Goal: Check status: Check status

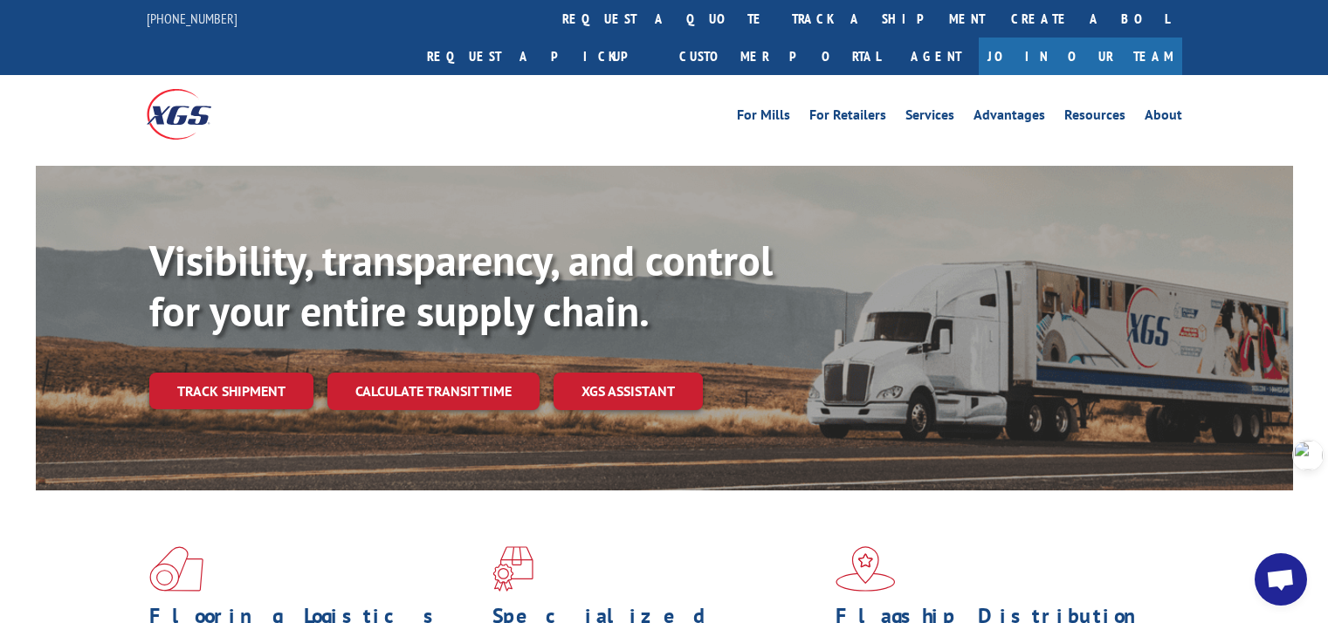
click at [265, 373] on link "Track shipment" at bounding box center [231, 391] width 164 height 37
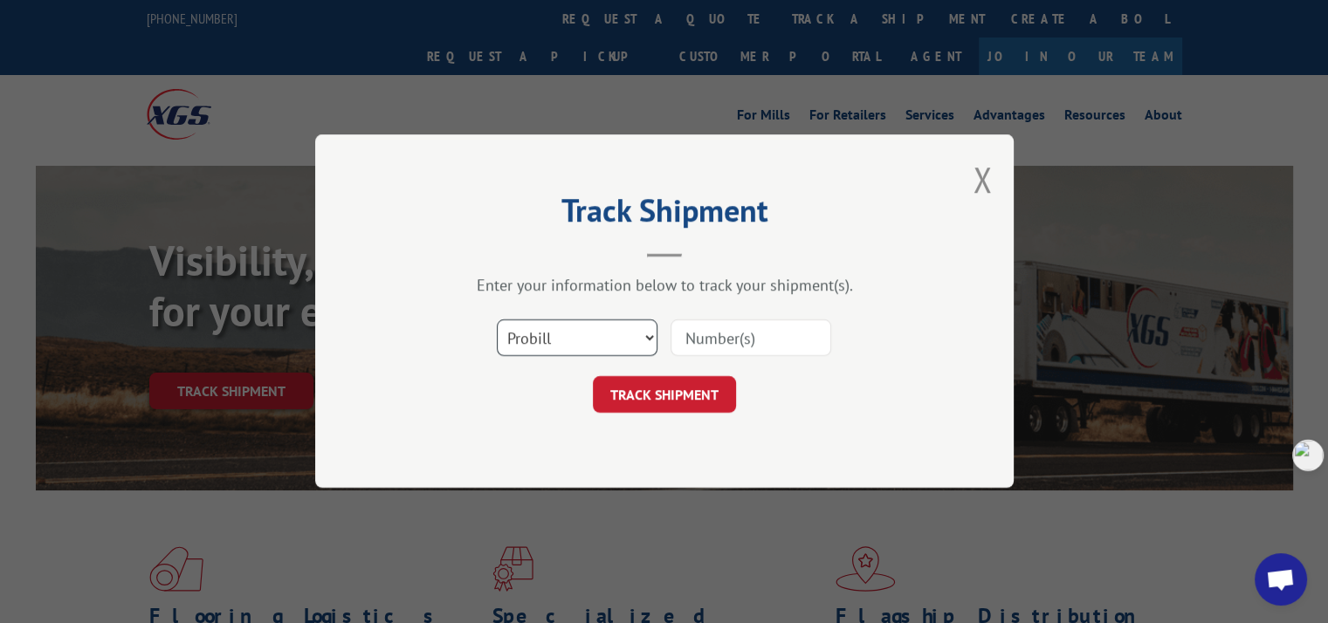
click at [594, 340] on select "Select category... Probill BOL PO" at bounding box center [577, 338] width 161 height 37
select select "bol"
click at [497, 320] on select "Select category... Probill BOL PO" at bounding box center [577, 338] width 161 height 37
click at [716, 337] on input at bounding box center [750, 338] width 161 height 37
paste input "7091090"
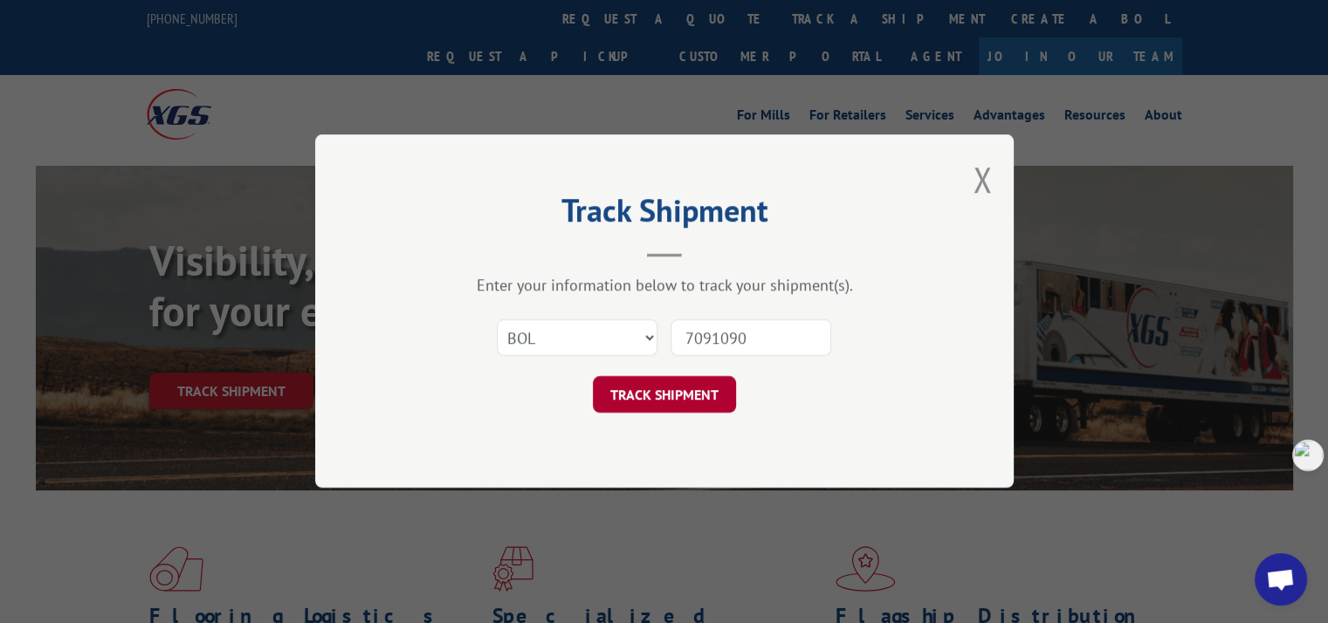
type input "7091090"
click at [713, 397] on button "TRACK SHIPMENT" at bounding box center [664, 395] width 143 height 37
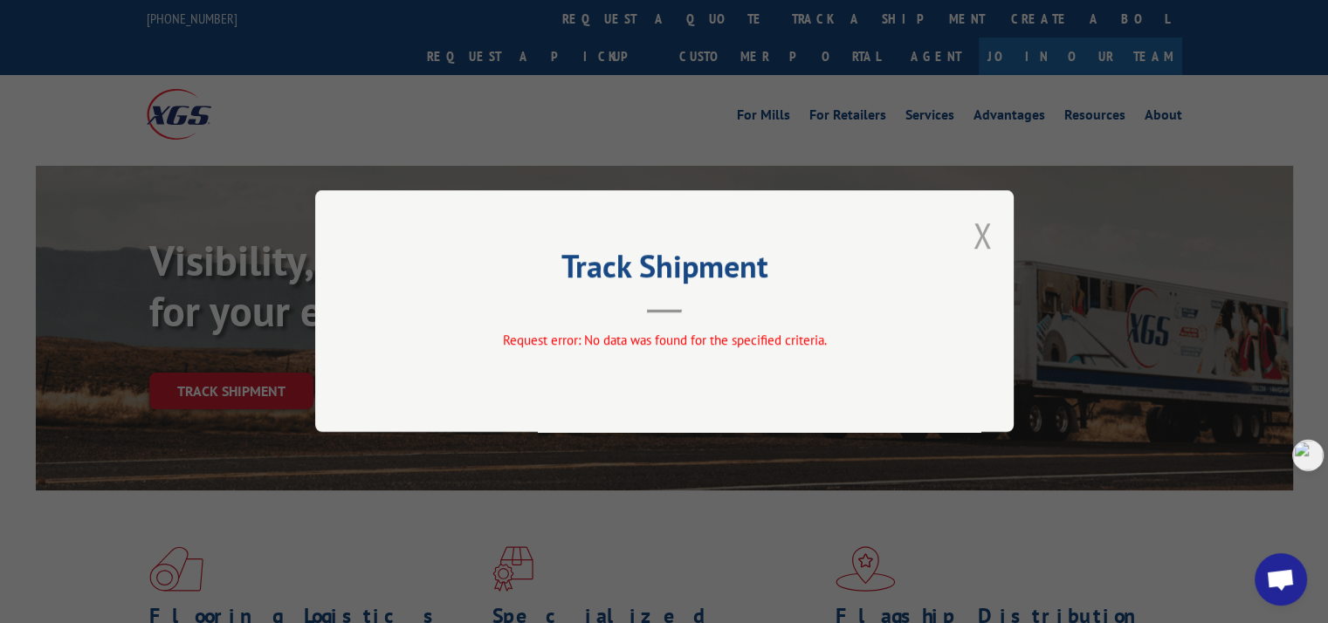
click at [987, 228] on button "Close modal" at bounding box center [981, 235] width 19 height 46
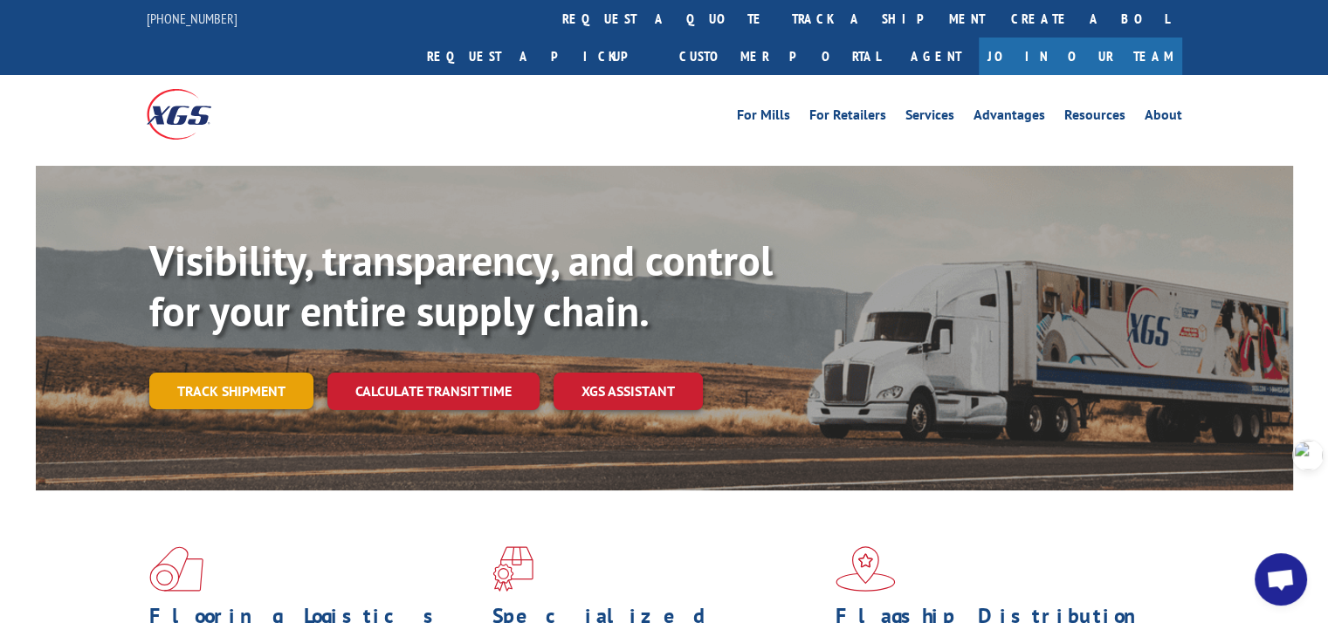
click at [253, 373] on link "Track shipment" at bounding box center [231, 391] width 164 height 37
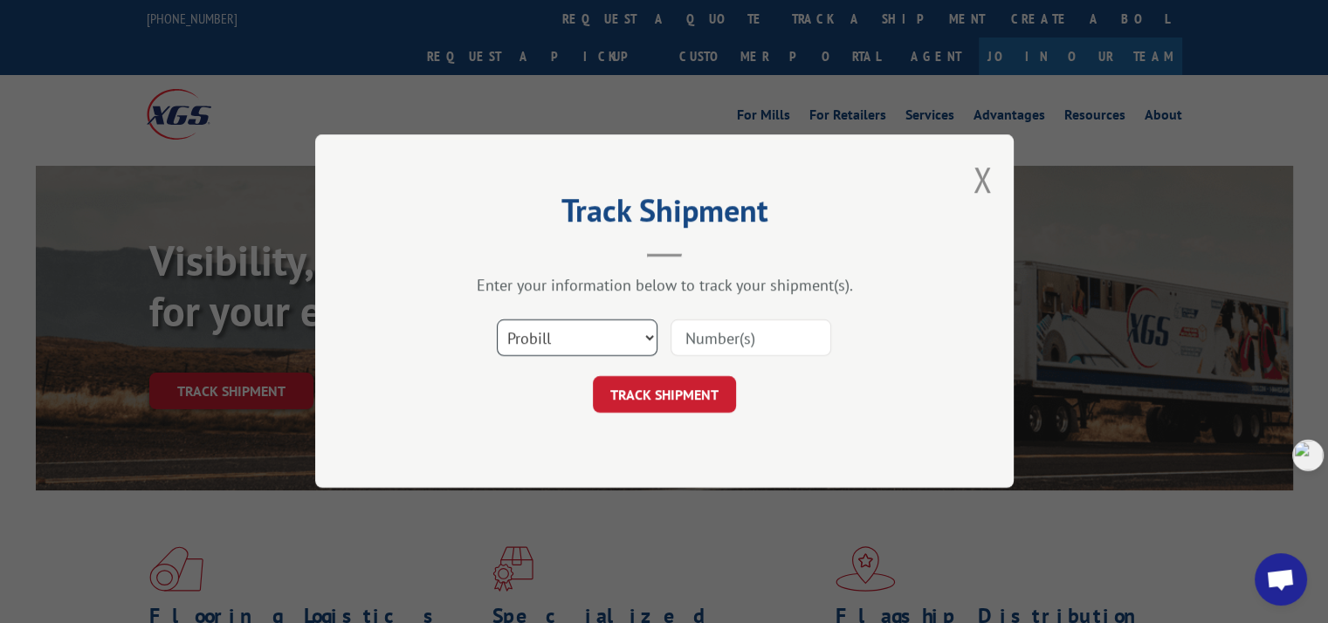
click at [543, 329] on select "Select category... Probill BOL PO" at bounding box center [577, 338] width 161 height 37
select select "bol"
click at [497, 320] on select "Select category... Probill BOL PO" at bounding box center [577, 338] width 161 height 37
click at [728, 337] on input at bounding box center [750, 338] width 161 height 37
paste input "7090876"
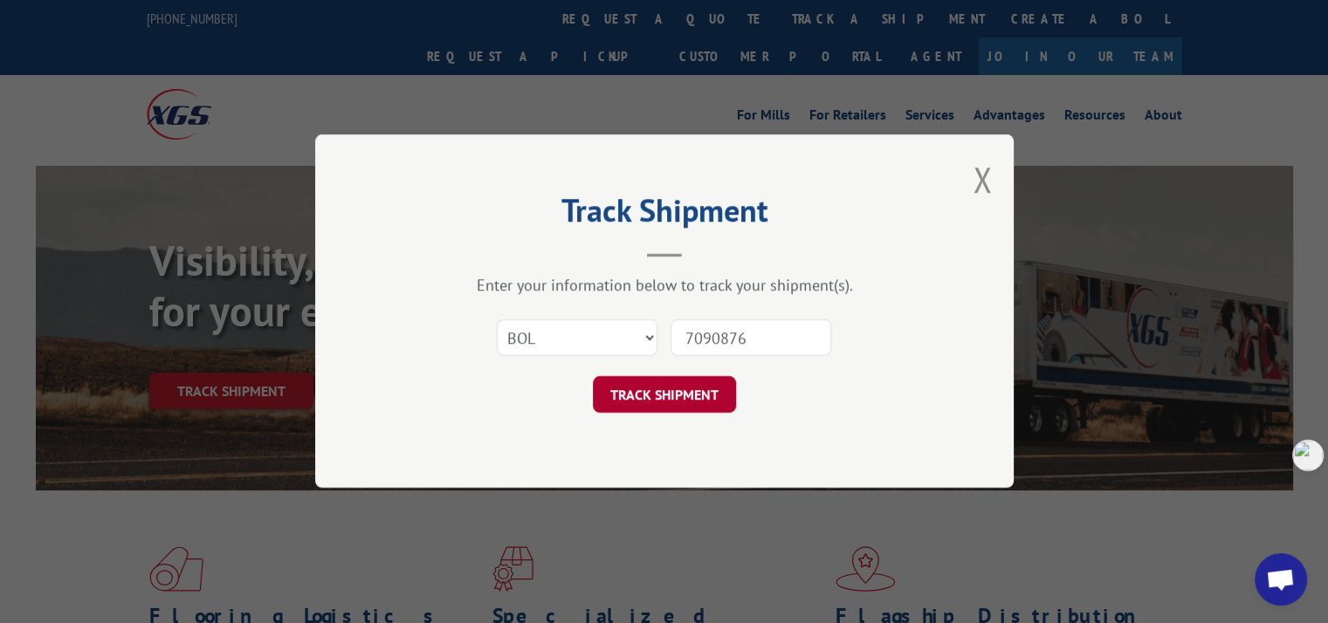
type input "7090876"
click at [704, 388] on button "TRACK SHIPMENT" at bounding box center [664, 395] width 143 height 37
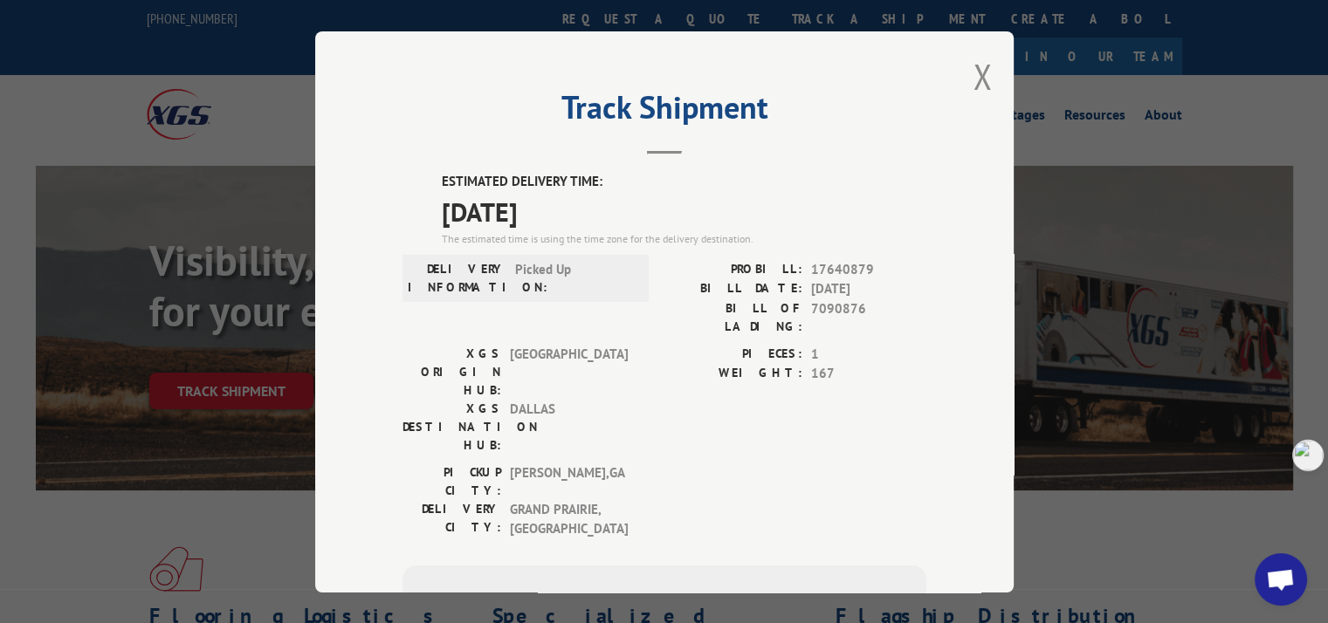
drag, startPoint x: 432, startPoint y: 180, endPoint x: 580, endPoint y: 208, distance: 150.2
click at [580, 208] on div "ESTIMATED DELIVERY TIME: [DATE] The estimated time is using the time zone for t…" at bounding box center [664, 487] width 524 height 630
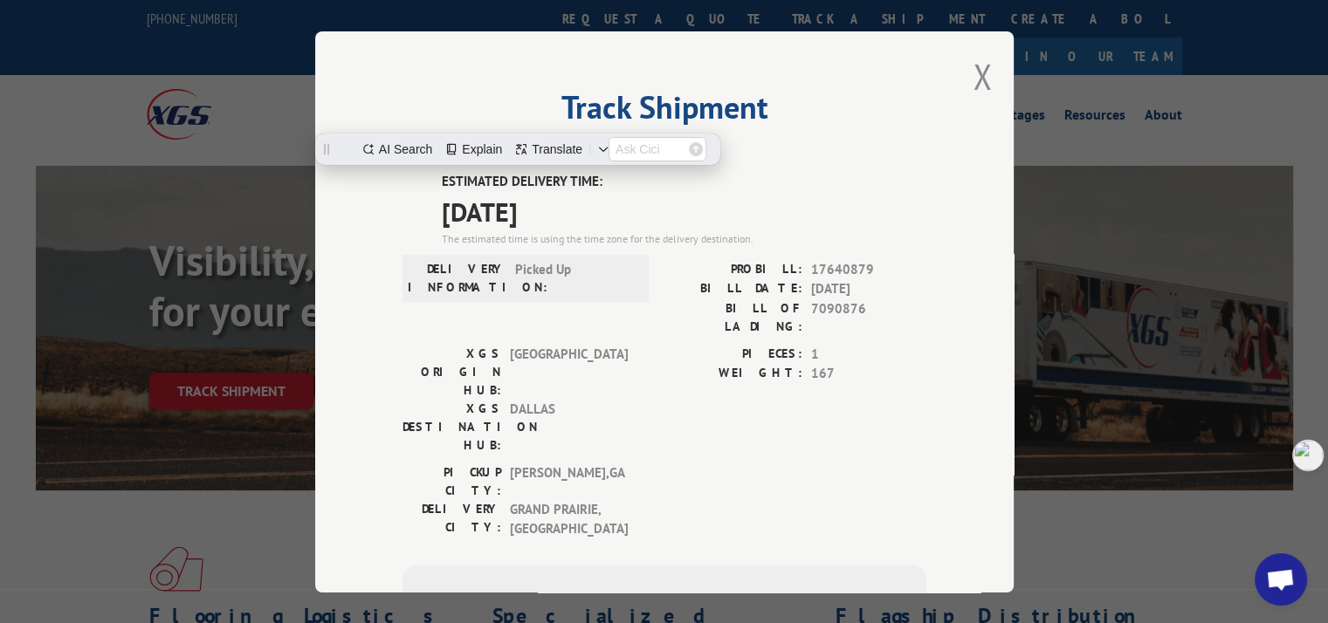
copy div "ESTIMATED DELIVERY TIME: [DATE]"
click at [973, 75] on button "Close modal" at bounding box center [981, 76] width 19 height 46
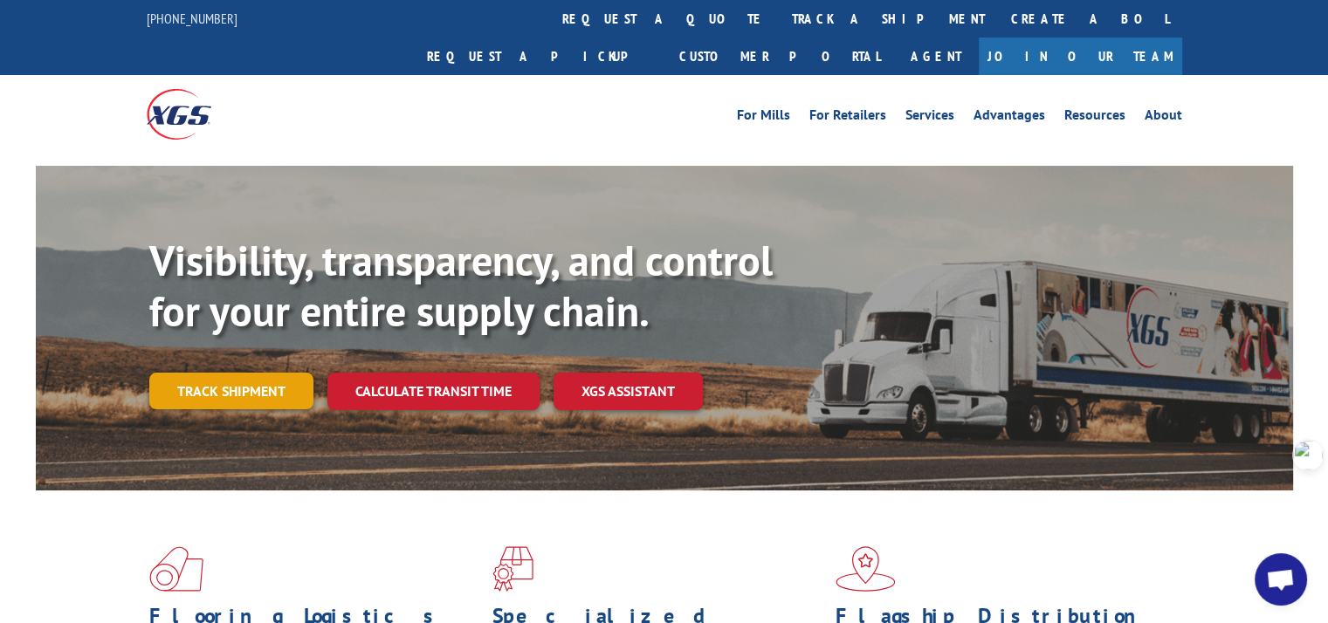
click at [239, 373] on link "Track shipment" at bounding box center [231, 391] width 164 height 37
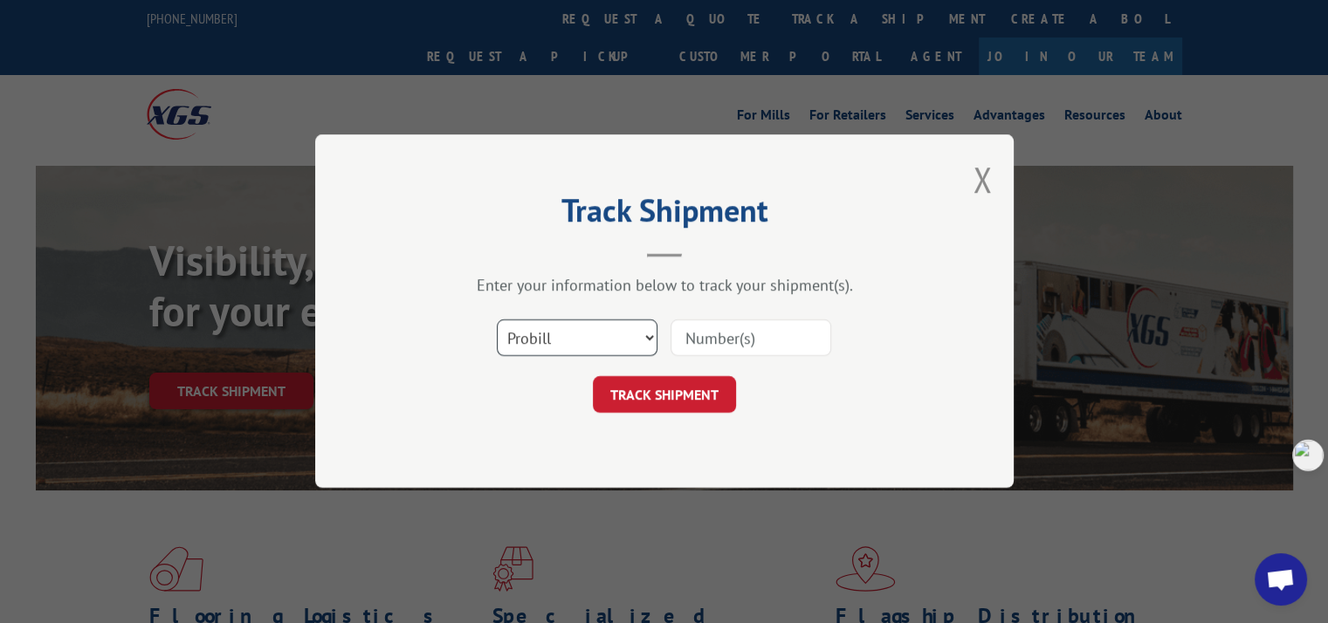
click at [593, 335] on select "Select category... Probill BOL PO" at bounding box center [577, 338] width 161 height 37
select select "bol"
click at [497, 320] on select "Select category... Probill BOL PO" at bounding box center [577, 338] width 161 height 37
click at [736, 344] on input at bounding box center [750, 338] width 161 height 37
paste input "7090991"
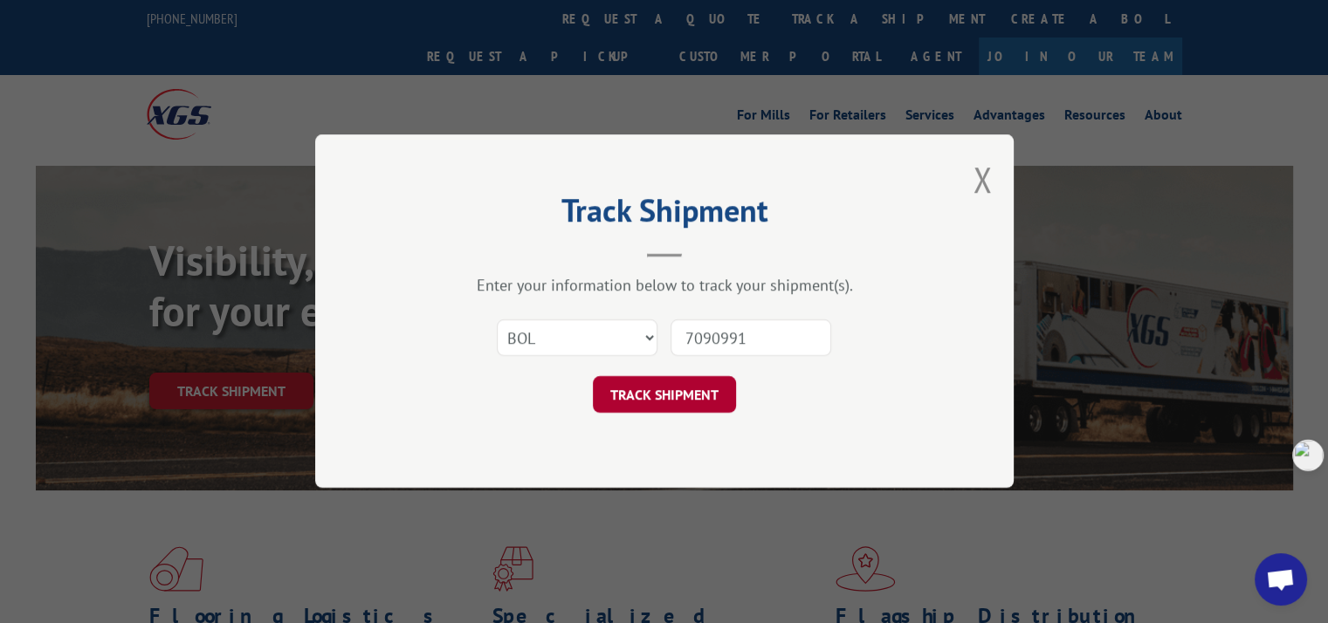
type input "7090991"
click at [698, 394] on button "TRACK SHIPMENT" at bounding box center [664, 395] width 143 height 37
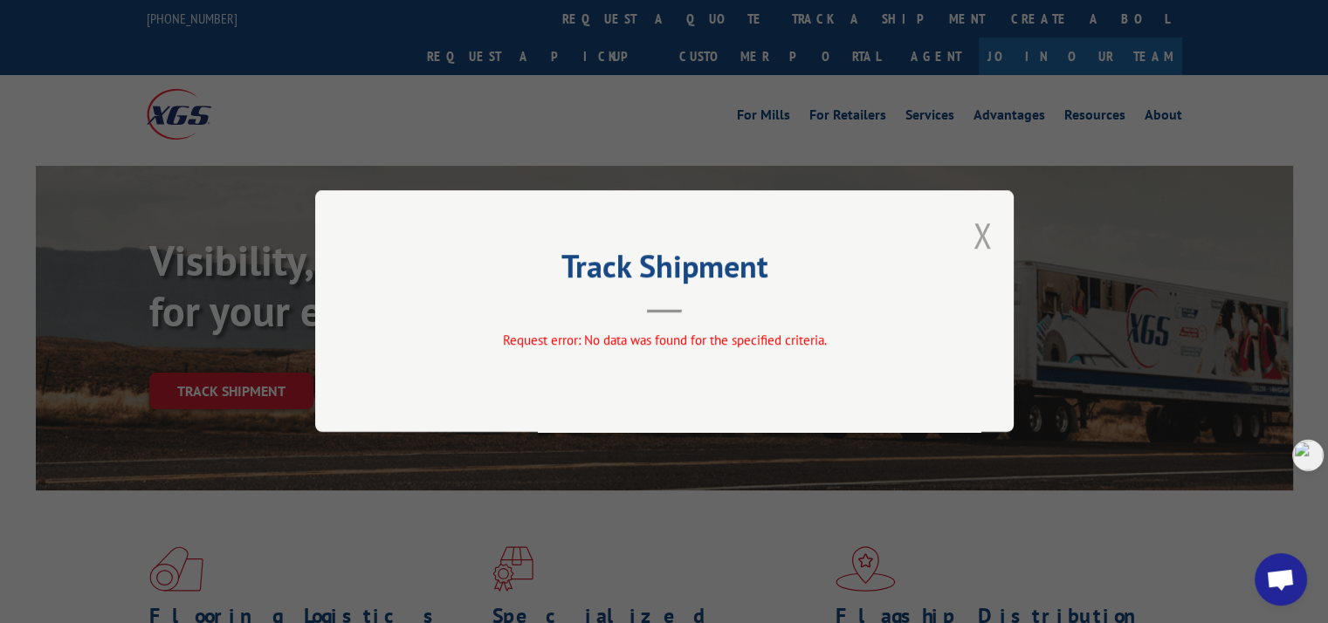
click at [979, 233] on button "Close modal" at bounding box center [981, 235] width 19 height 46
